Goal: Check status: Check status

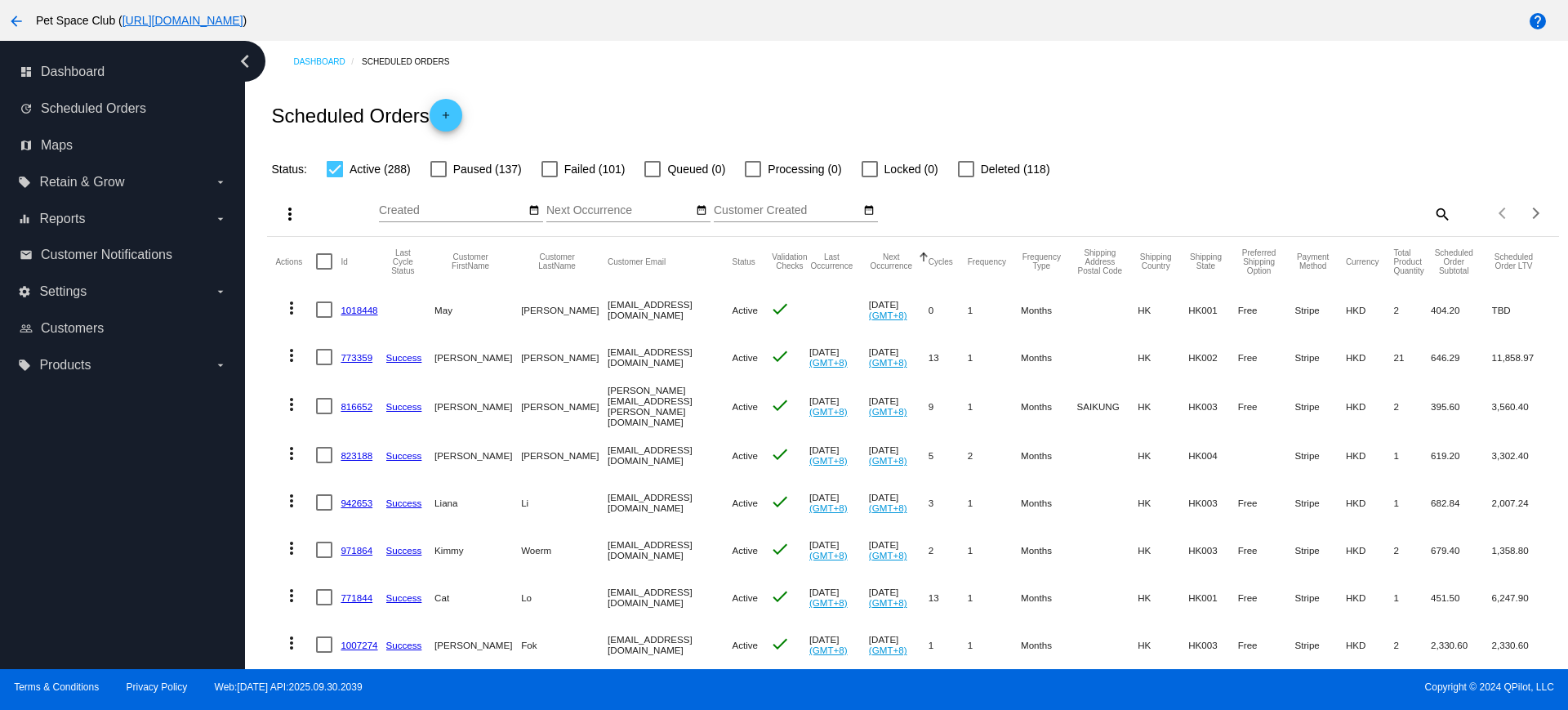
click at [1432, 213] on mat-icon "search" at bounding box center [1441, 213] width 20 height 26
click at [1238, 210] on input "Search" at bounding box center [1290, 211] width 322 height 13
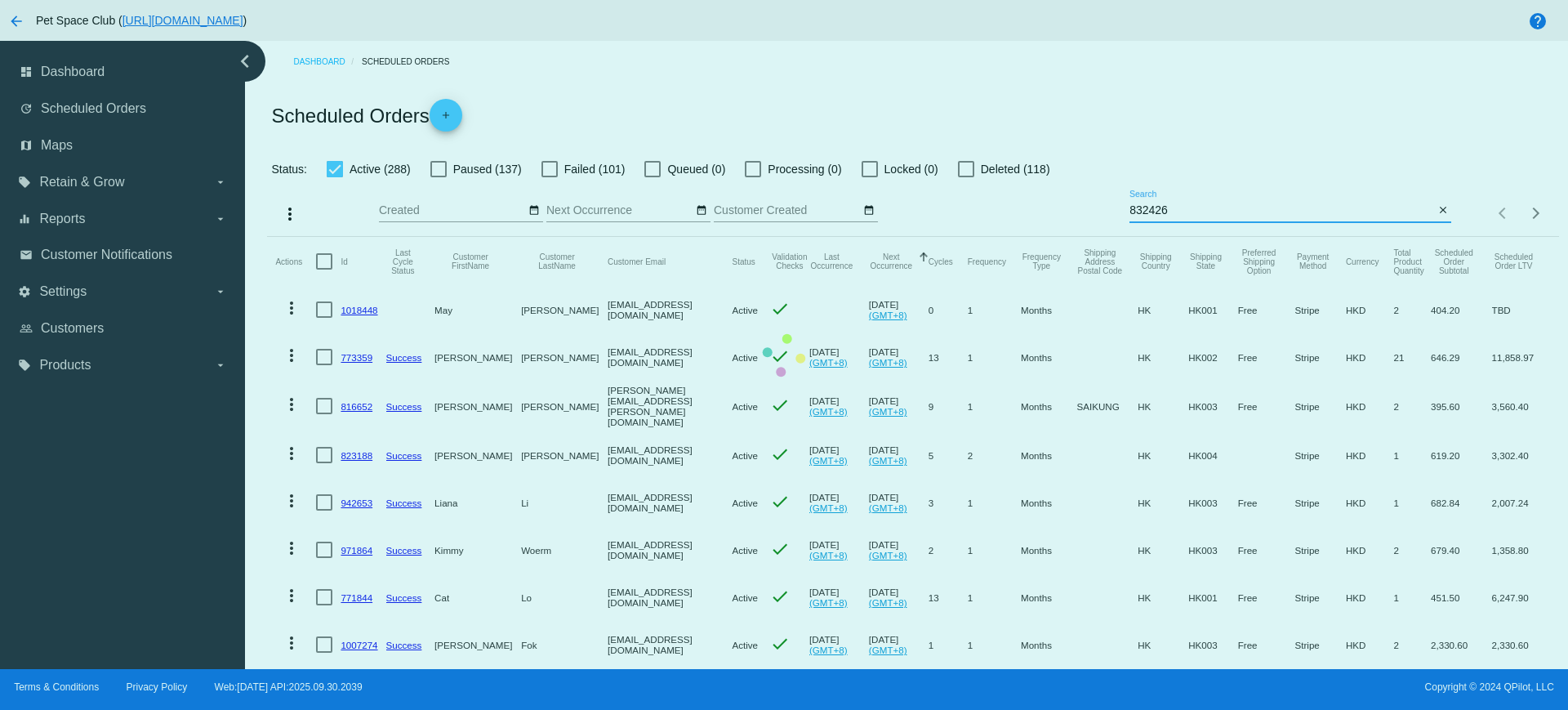
type input "832426"
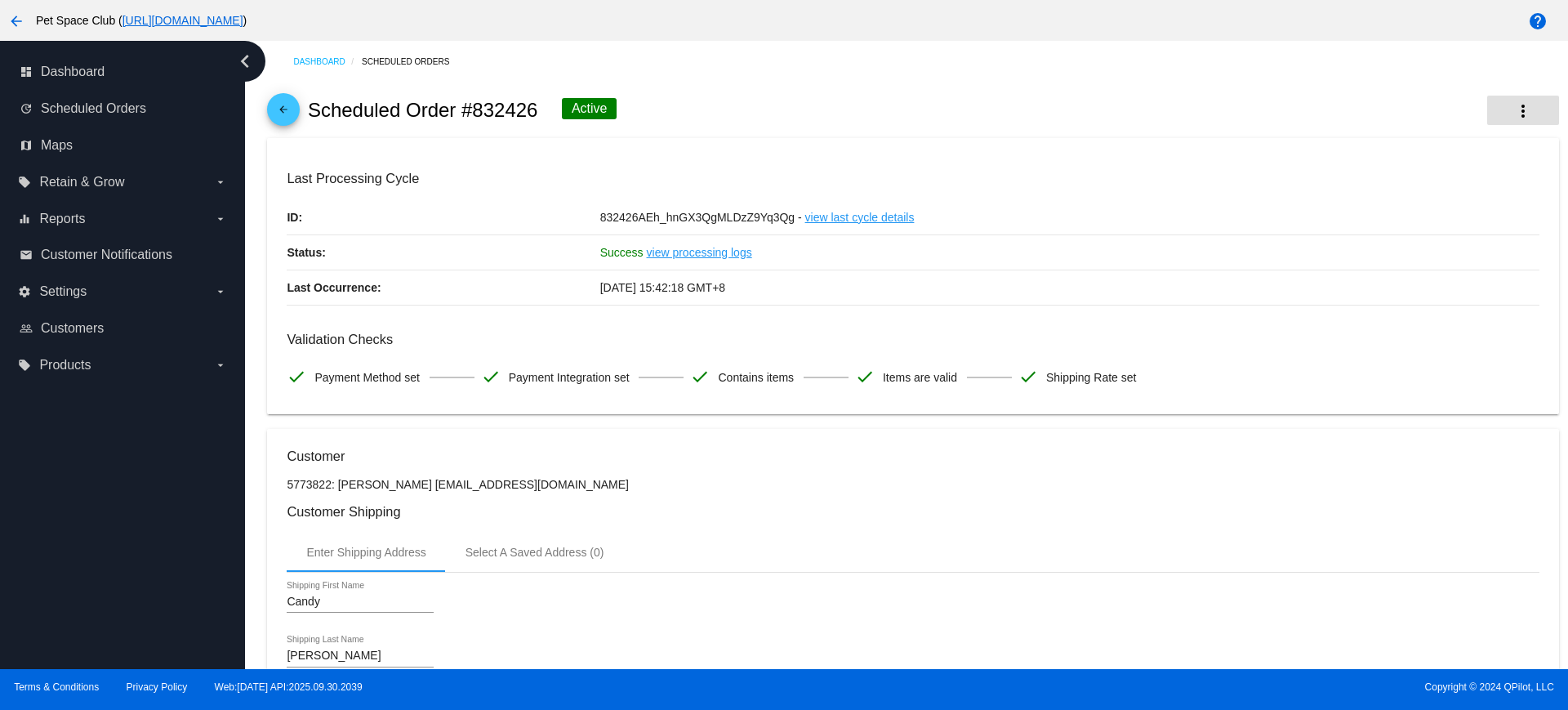
click at [1517, 112] on mat-icon "more_vert" at bounding box center [1522, 111] width 20 height 20
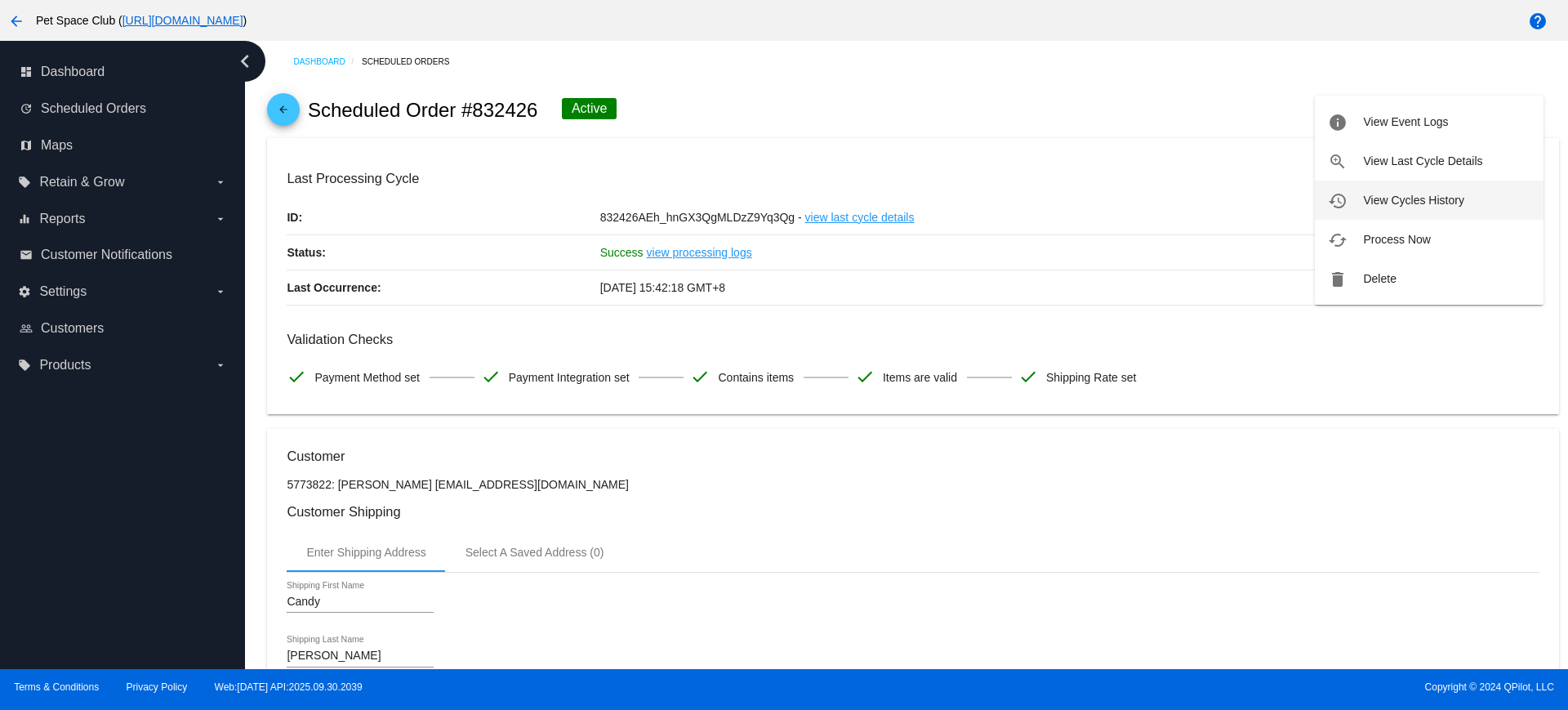
click at [1376, 197] on span "View Cycles History" at bounding box center [1413, 200] width 100 height 13
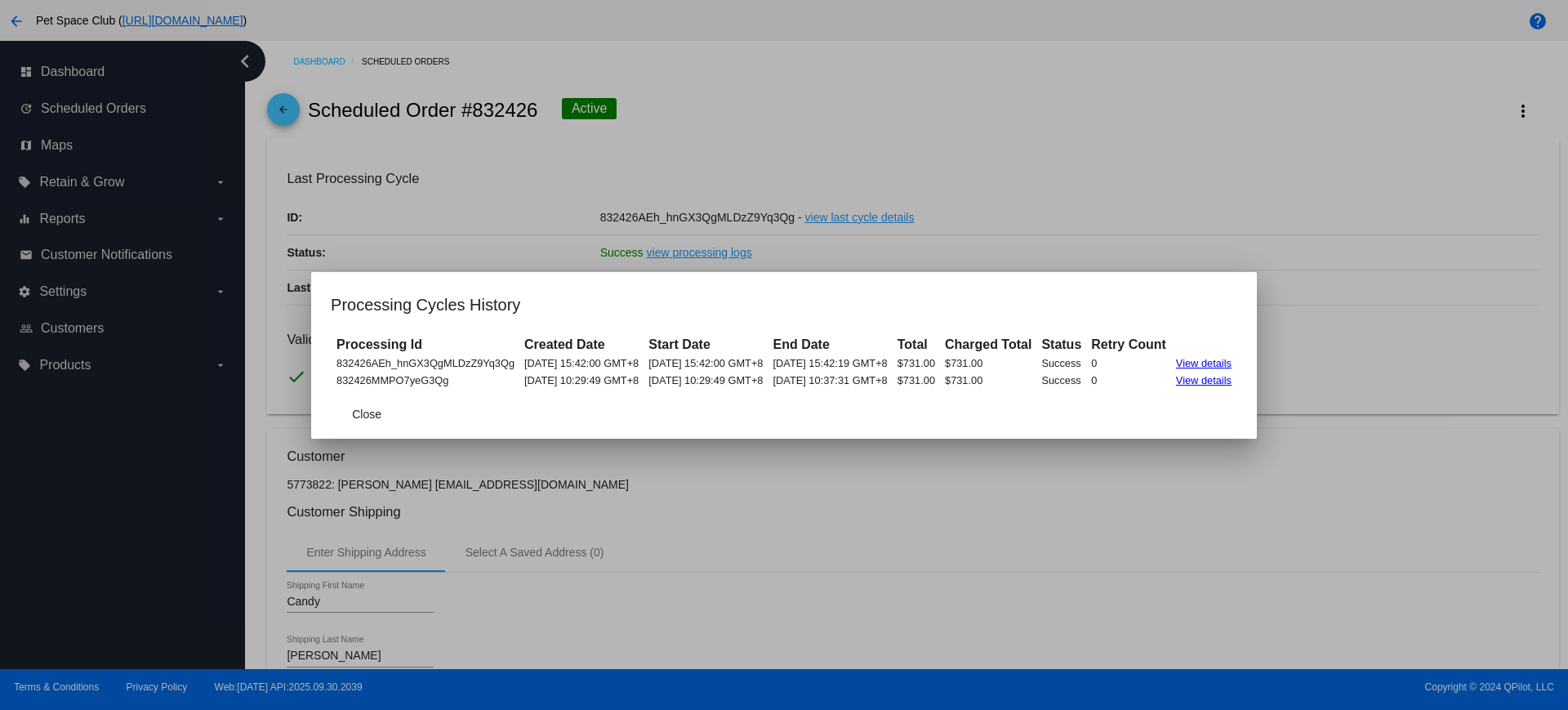
click at [832, 516] on div at bounding box center [784, 355] width 1568 height 710
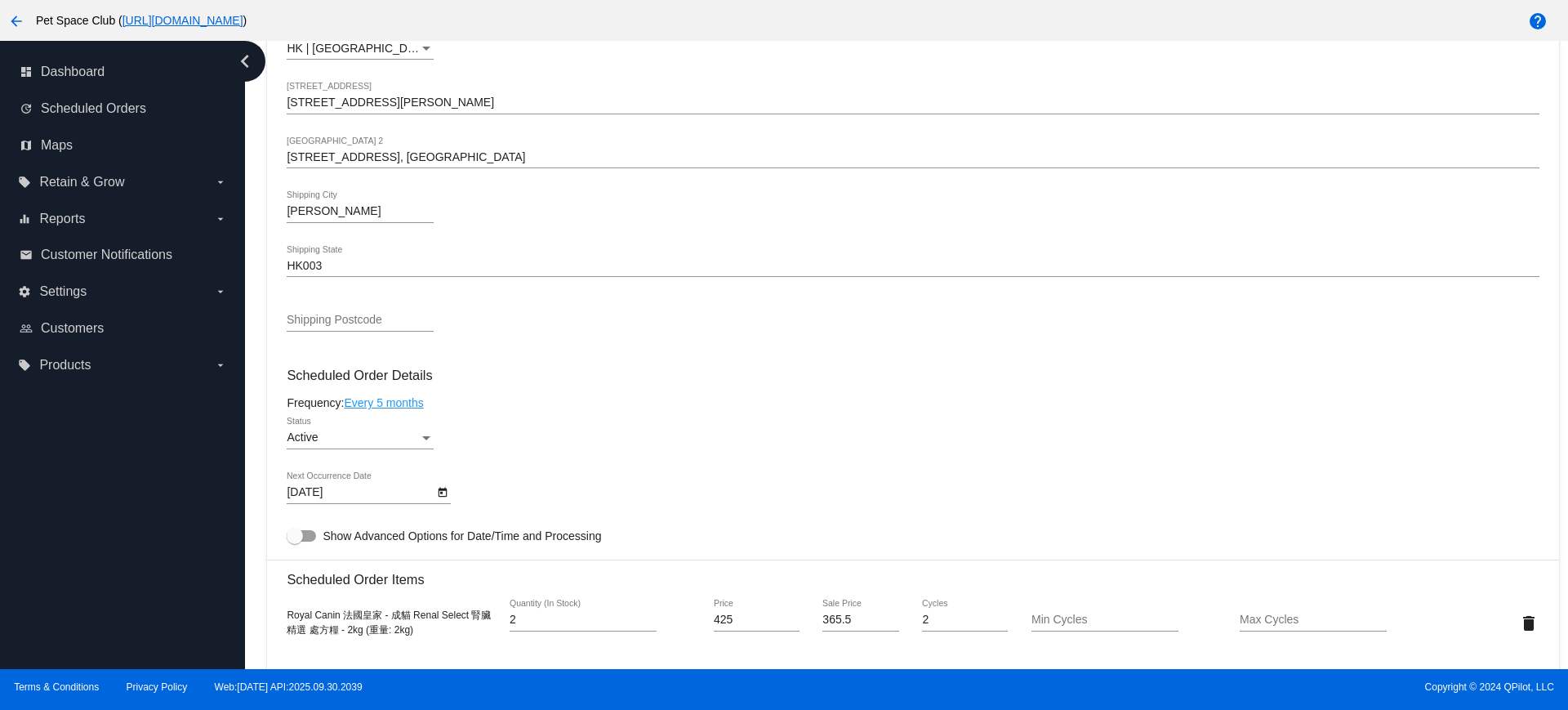
scroll to position [715, 0]
